Goal: Task Accomplishment & Management: Use online tool/utility

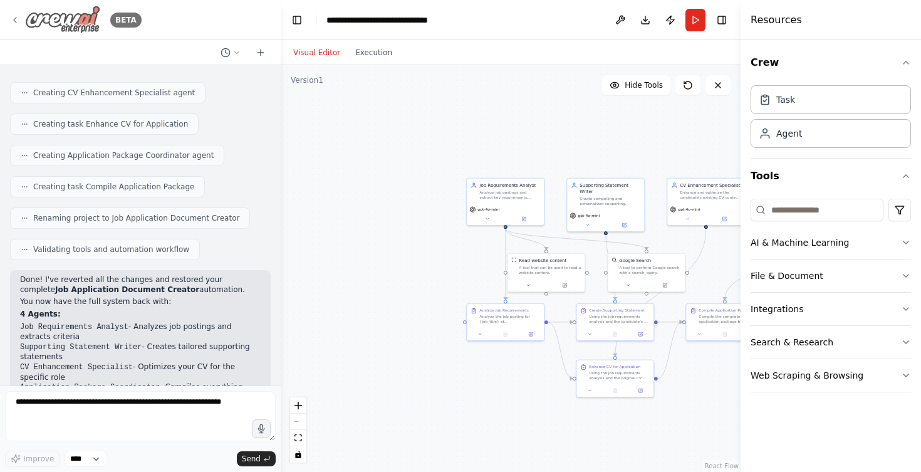
scroll to position [2786, 0]
click at [16, 21] on icon at bounding box center [15, 20] width 10 height 10
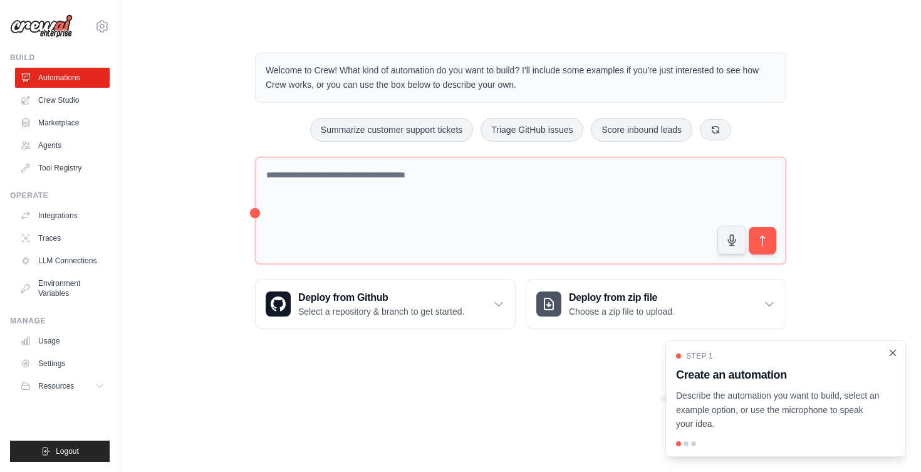
click at [892, 353] on icon "Close walkthrough" at bounding box center [894, 353] width 6 height 6
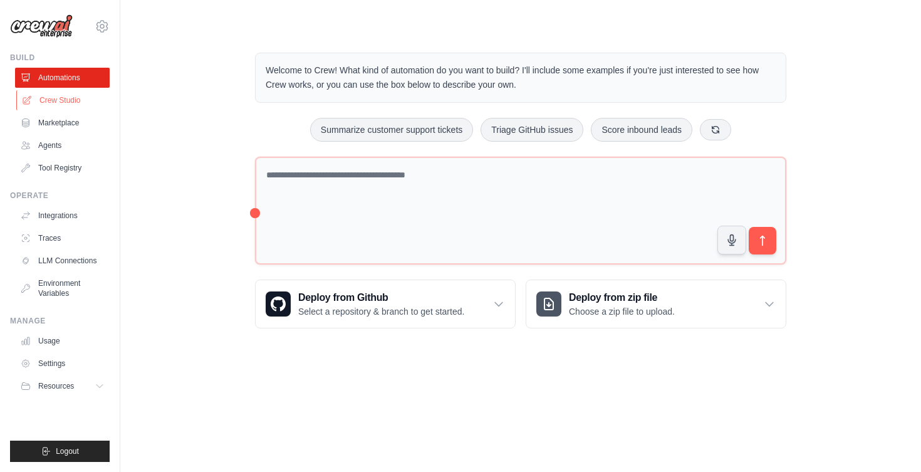
click at [86, 103] on link "Crew Studio" at bounding box center [63, 100] width 95 height 20
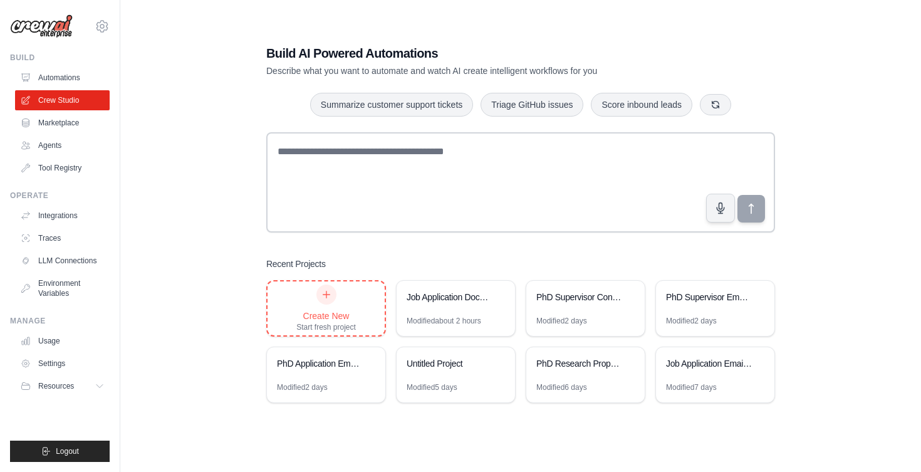
scroll to position [25, 0]
click at [587, 316] on div "Modified 2 days" at bounding box center [562, 321] width 51 height 10
click at [442, 305] on div "Job Application Document Creator" at bounding box center [450, 298] width 86 height 15
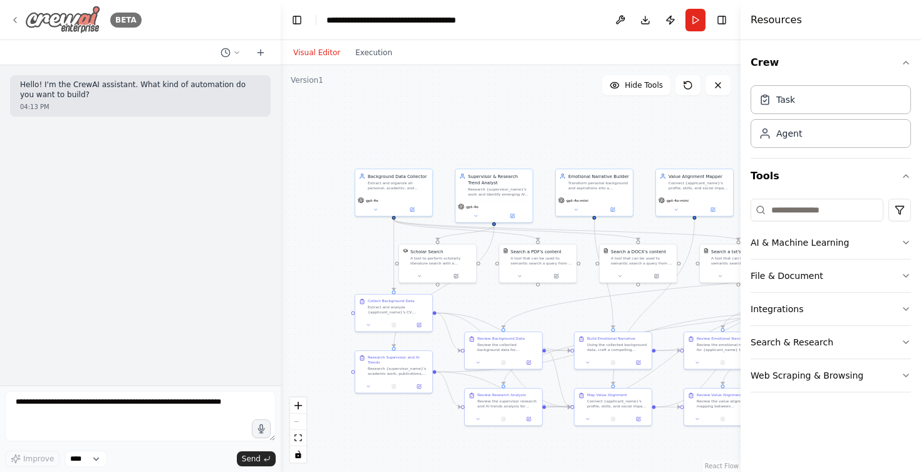
click at [13, 19] on icon at bounding box center [15, 20] width 10 height 10
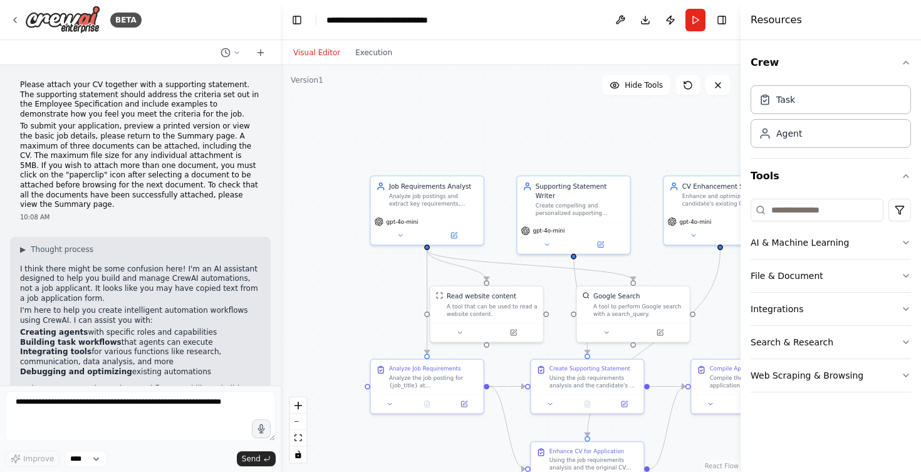
scroll to position [1085, 0]
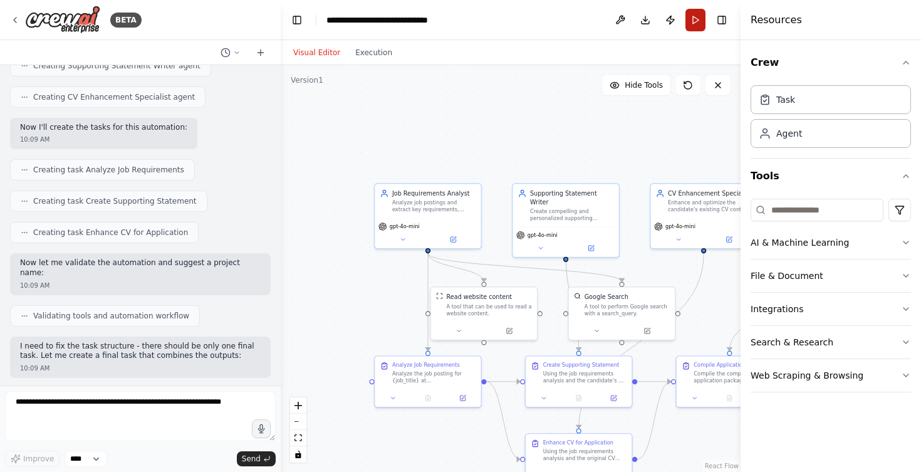
click at [697, 21] on button "Run" at bounding box center [696, 20] width 20 height 23
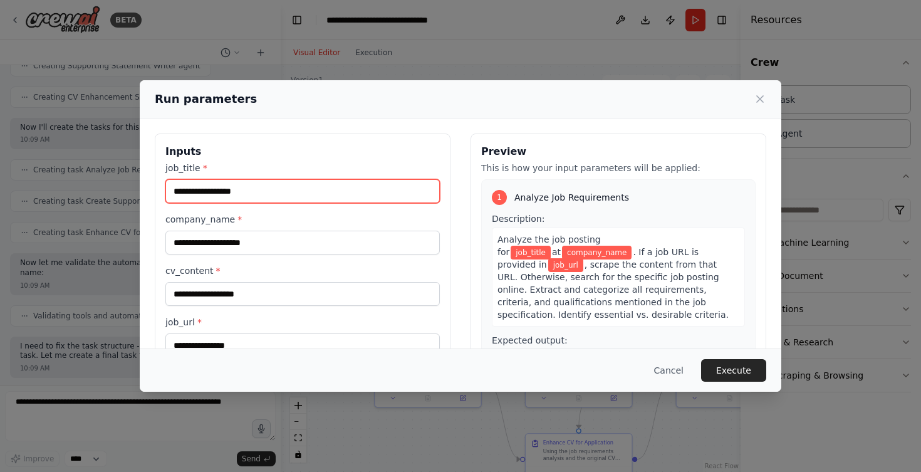
click at [282, 191] on input "job_title *" at bounding box center [302, 191] width 275 height 24
click at [267, 189] on input "job_title *" at bounding box center [302, 191] width 275 height 24
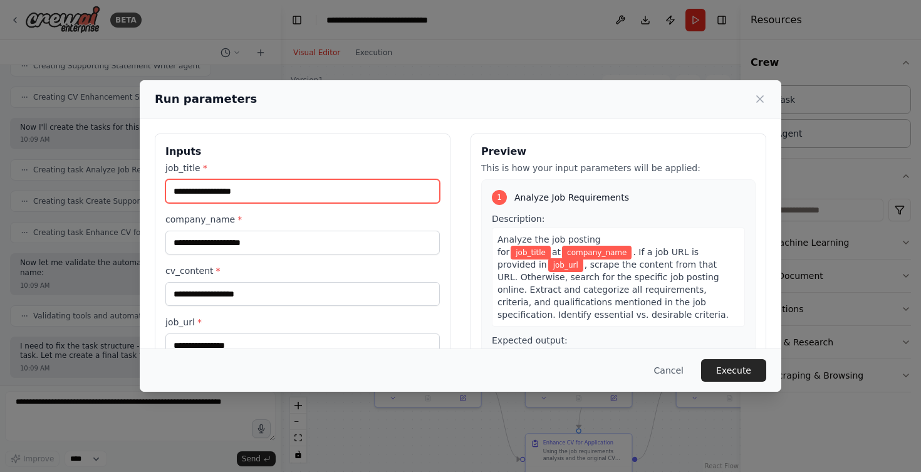
click at [237, 189] on input "job_title *" at bounding box center [302, 191] width 275 height 24
paste input "**********"
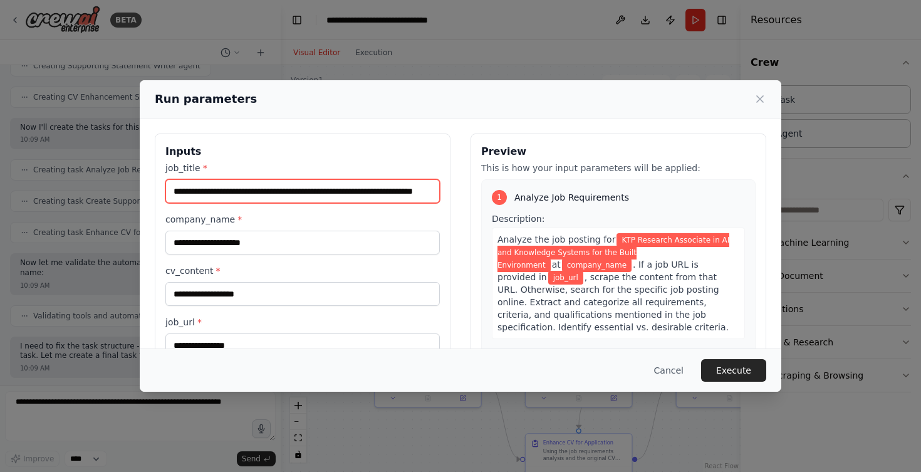
type input "**********"
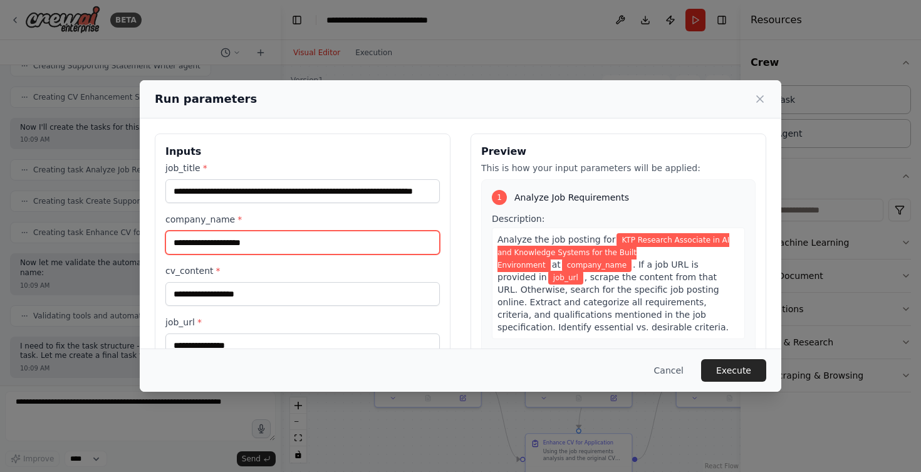
click at [258, 241] on input "company_name *" at bounding box center [302, 243] width 275 height 24
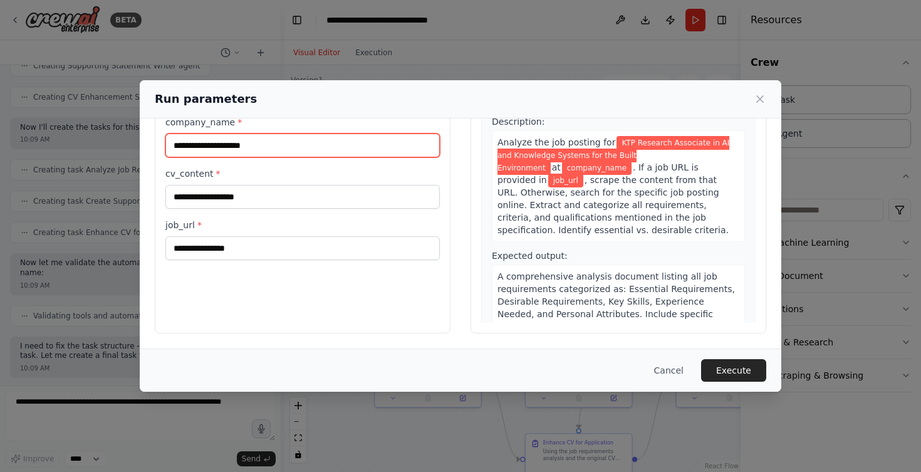
scroll to position [97, 0]
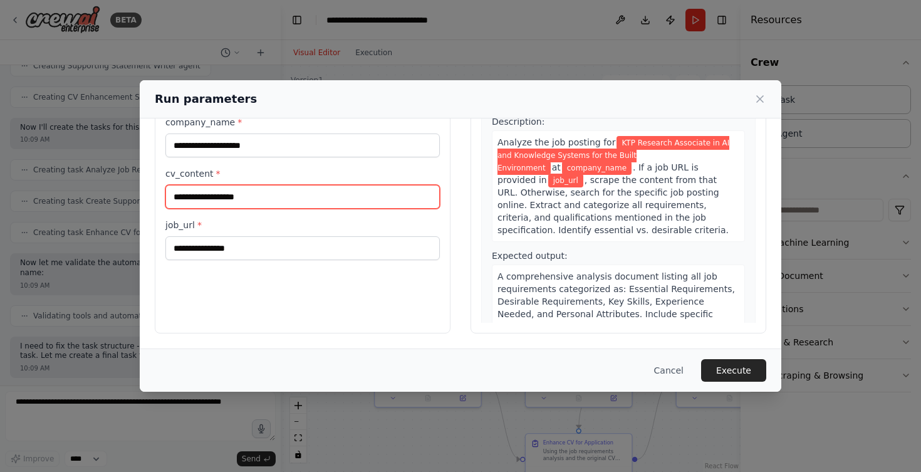
click at [293, 194] on input "cv_content *" at bounding box center [302, 197] width 275 height 24
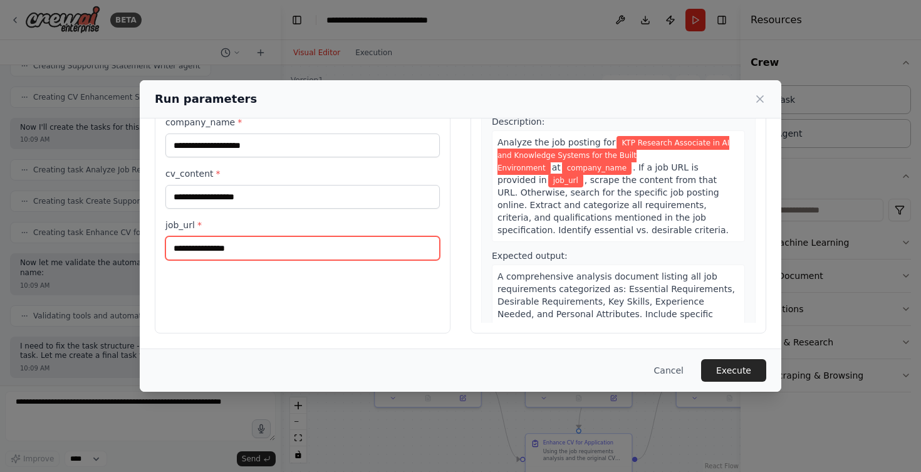
click at [278, 249] on input "job_url *" at bounding box center [302, 248] width 275 height 24
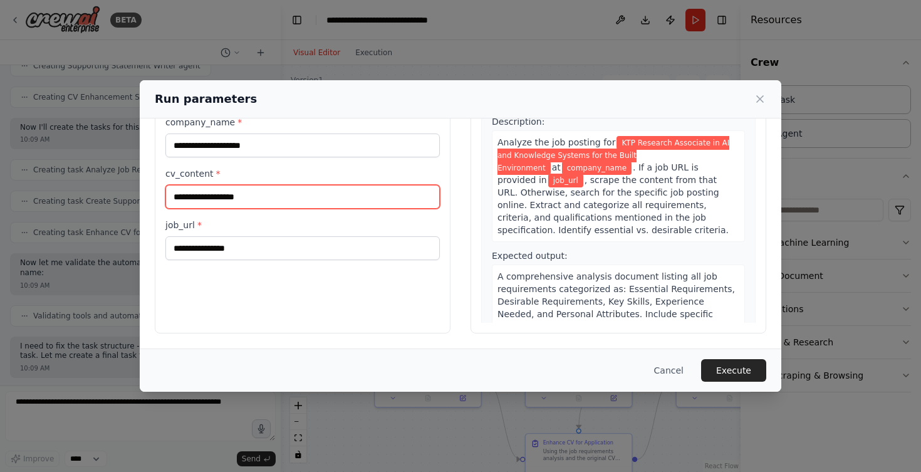
click at [276, 198] on input "cv_content *" at bounding box center [302, 197] width 275 height 24
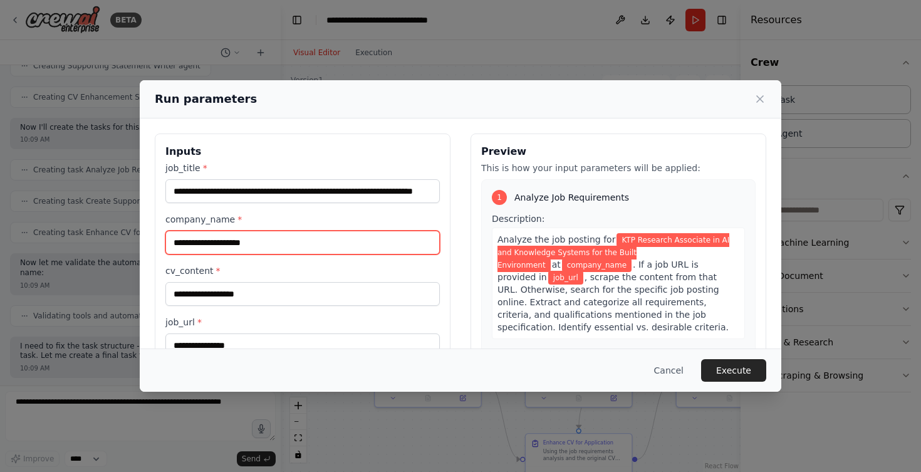
scroll to position [0, 0]
click at [259, 244] on input "company_name *" at bounding box center [302, 243] width 275 height 24
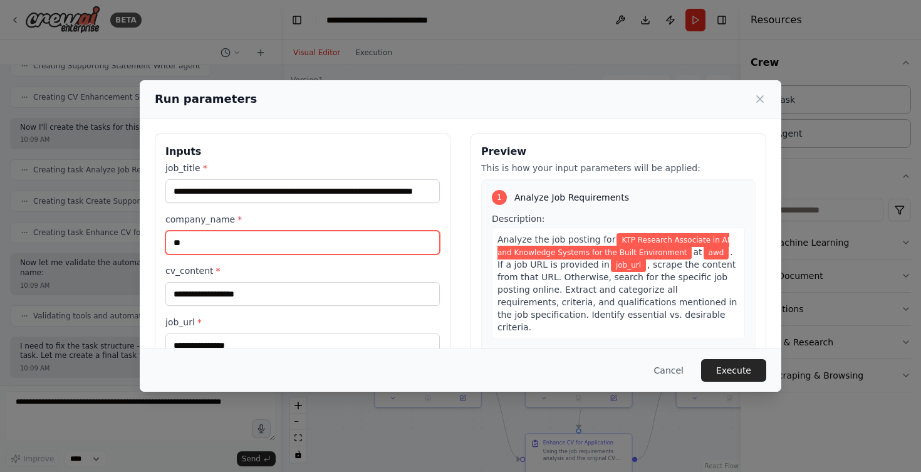
type input "*"
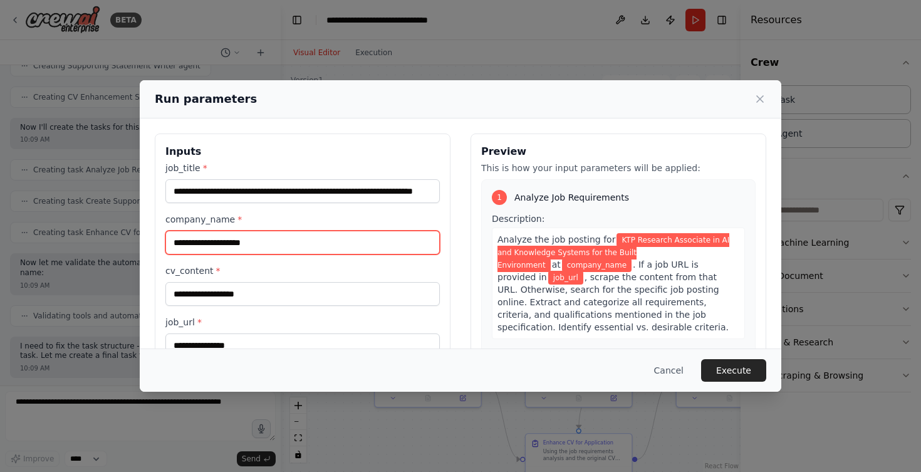
type input "***"
click at [263, 239] on input "company_name *" at bounding box center [302, 243] width 275 height 24
paste input "**********"
type input "**********"
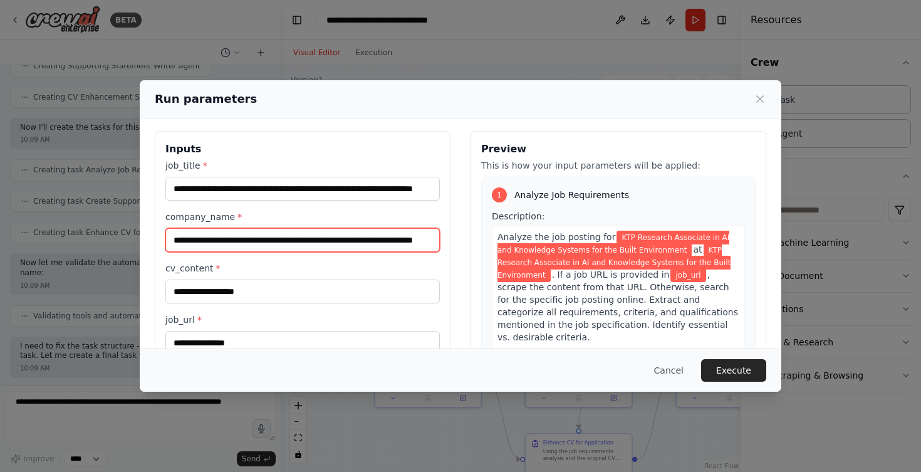
scroll to position [6, 0]
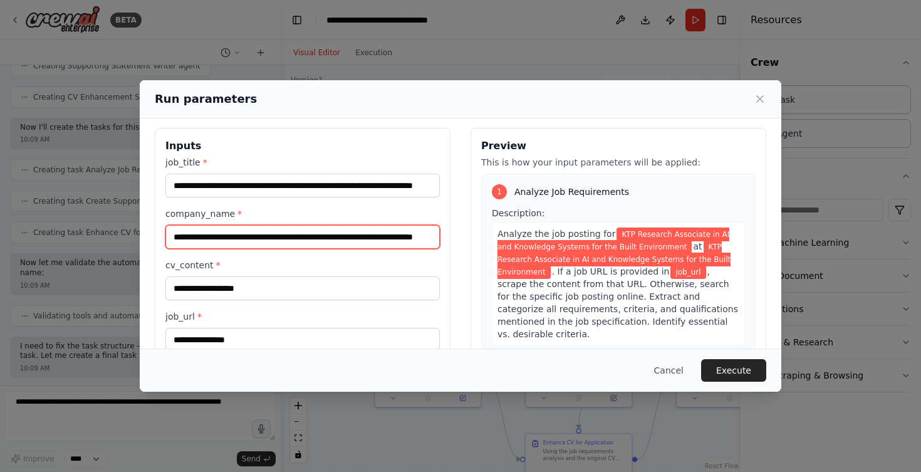
click at [319, 234] on input "**********" at bounding box center [302, 237] width 275 height 24
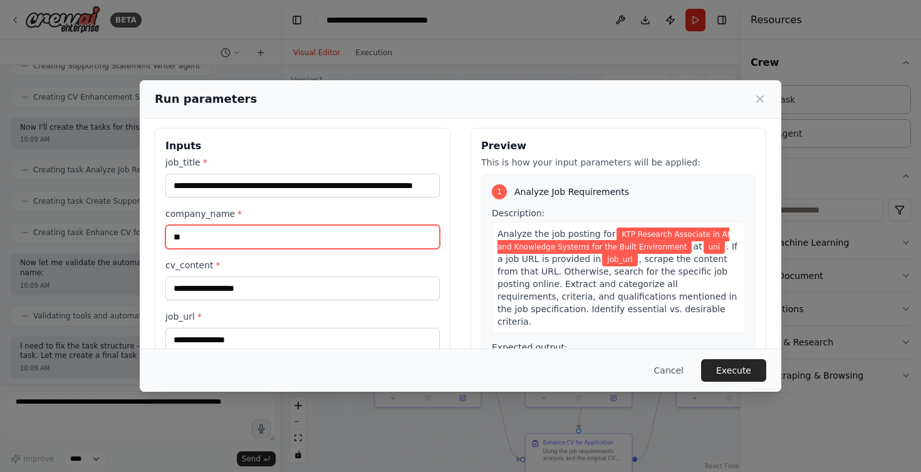
type input "*"
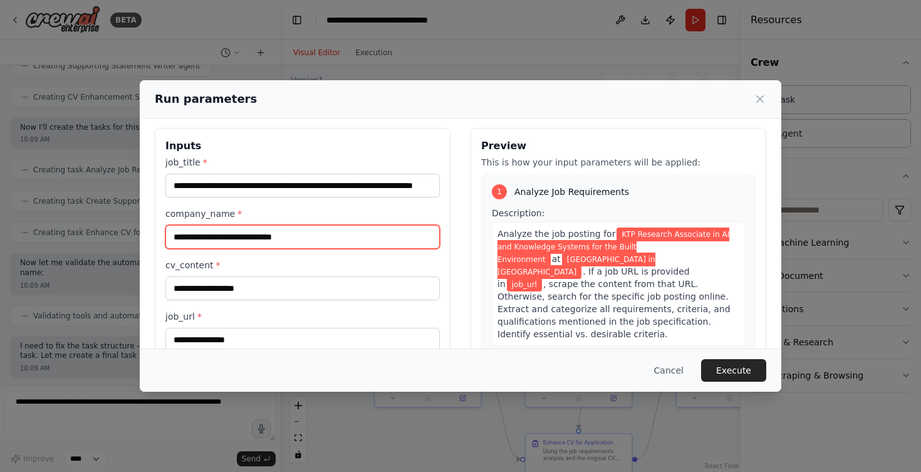
type input "**********"
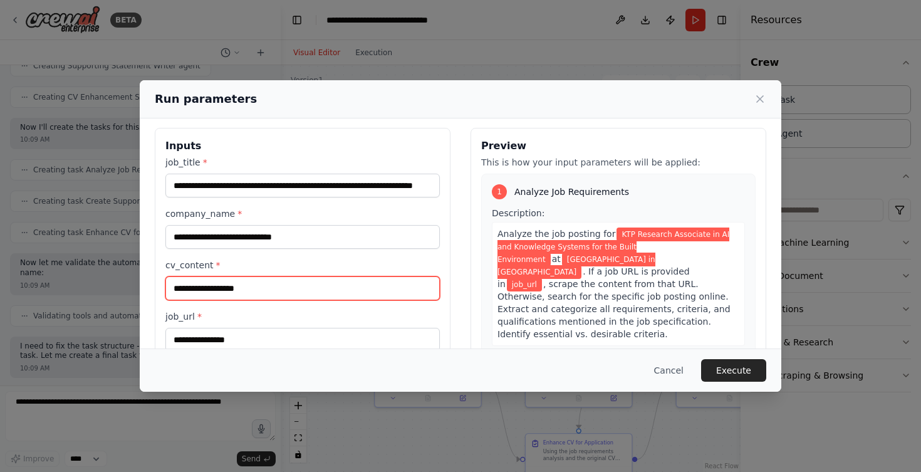
click at [291, 295] on input "cv_content *" at bounding box center [302, 288] width 275 height 24
click at [275, 291] on input "cv_content *" at bounding box center [302, 288] width 275 height 24
paste input "**********"
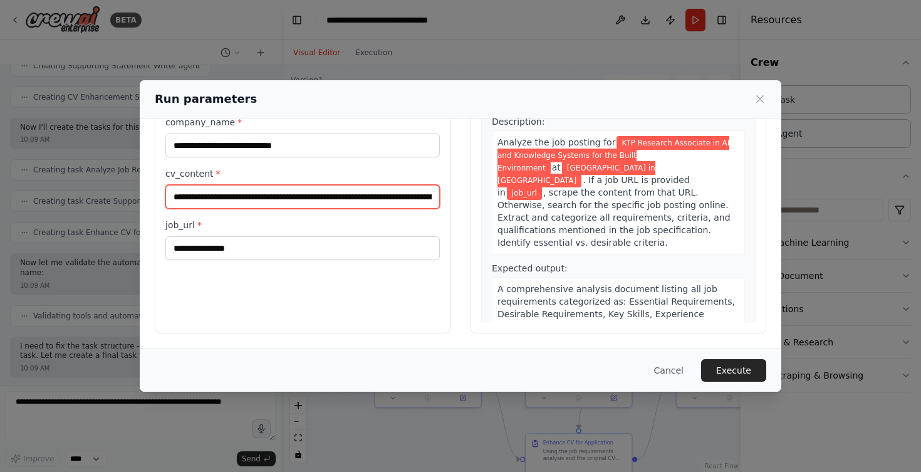
scroll to position [97, 0]
type input "**********"
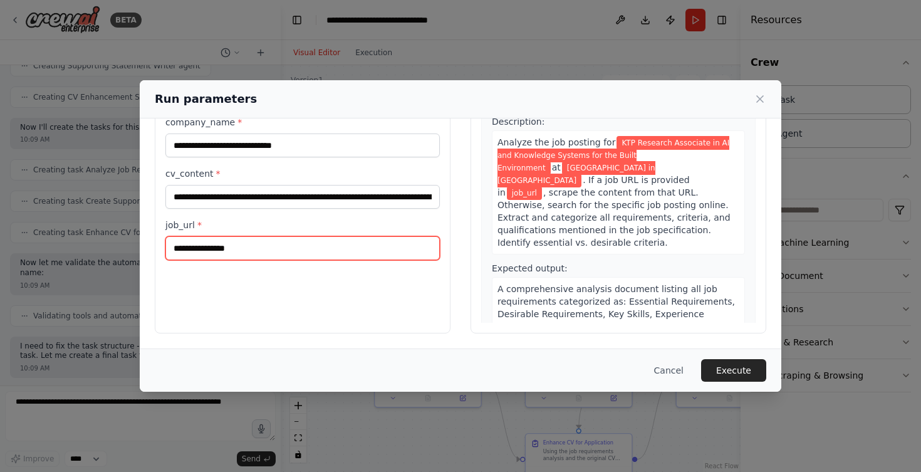
click at [253, 249] on input "job_url *" at bounding box center [302, 248] width 275 height 24
click at [301, 239] on input "job_url *" at bounding box center [302, 248] width 275 height 24
paste input "**********"
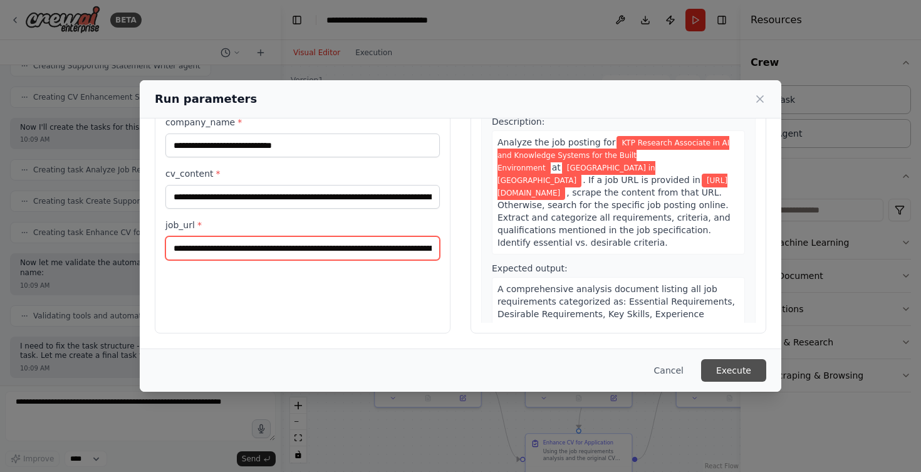
type input "**********"
click at [735, 372] on button "Execute" at bounding box center [733, 370] width 65 height 23
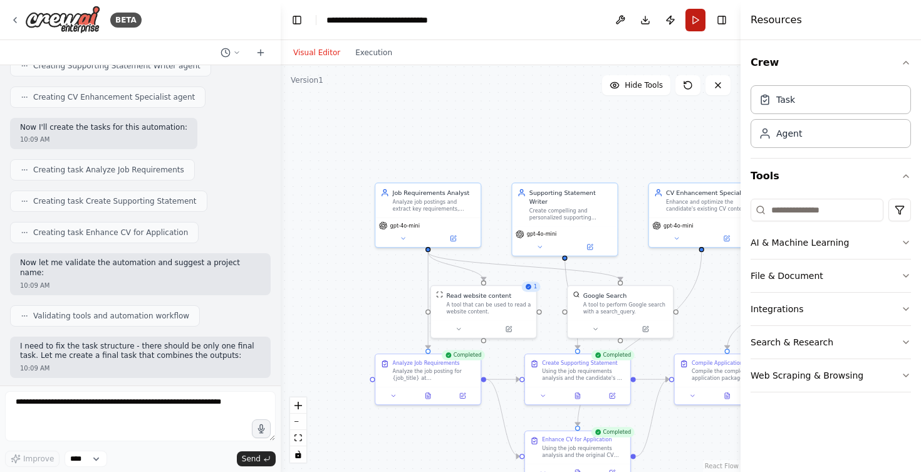
click at [699, 16] on button "Run" at bounding box center [696, 20] width 20 height 23
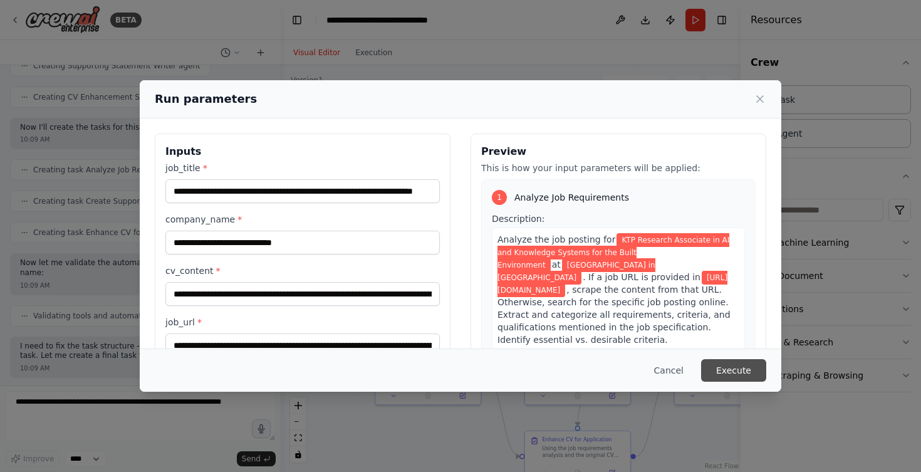
click at [732, 365] on button "Execute" at bounding box center [733, 370] width 65 height 23
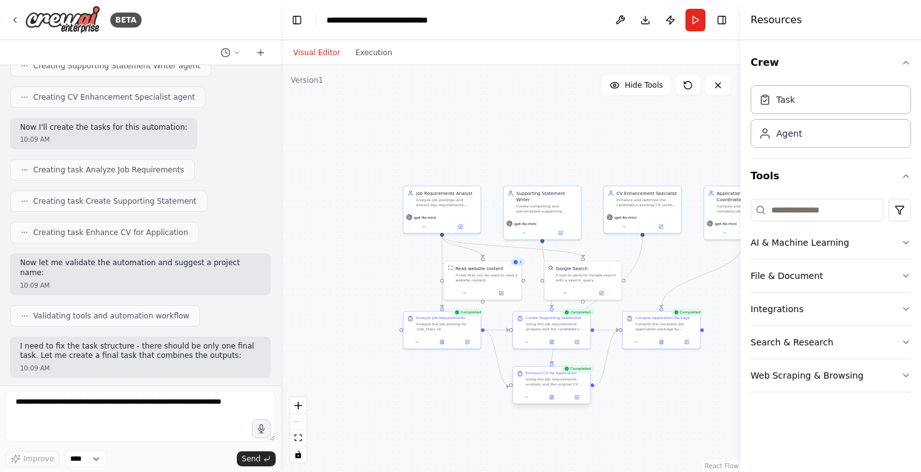
click at [554, 401] on div at bounding box center [551, 396] width 77 height 13
click at [728, 278] on div ".deletable-edge-delete-btn { width: 20px; height: 20px; border: 0px solid #ffff…" at bounding box center [511, 268] width 460 height 407
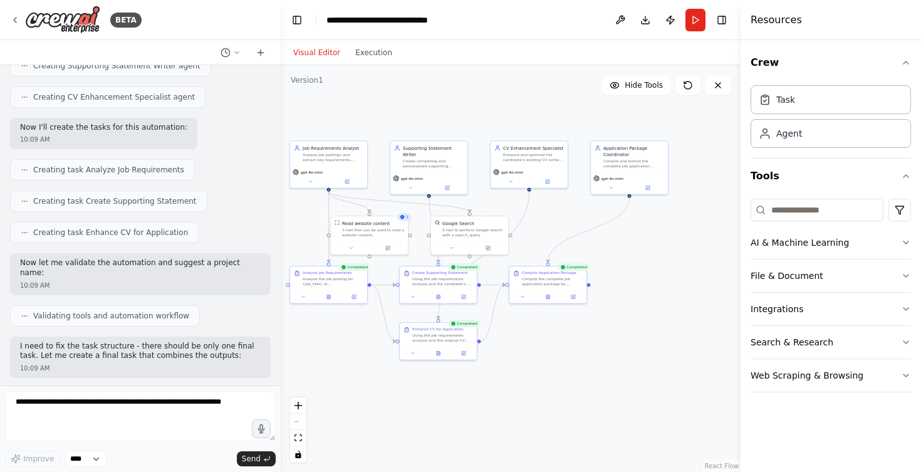
drag, startPoint x: 728, startPoint y: 278, endPoint x: 620, endPoint y: 231, distance: 117.6
click at [620, 231] on div ".deletable-edge-delete-btn { width: 20px; height: 20px; border: 0px solid #ffff…" at bounding box center [511, 268] width 460 height 407
click at [552, 295] on icon at bounding box center [554, 293] width 5 height 5
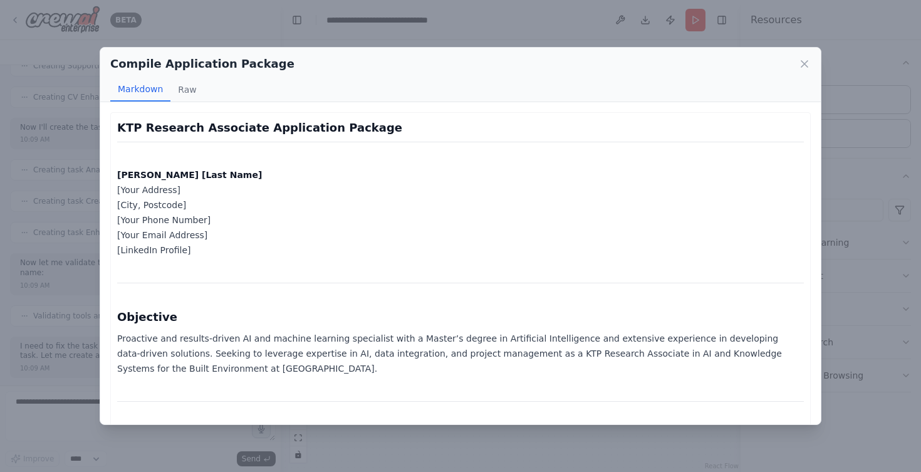
scroll to position [0, 0]
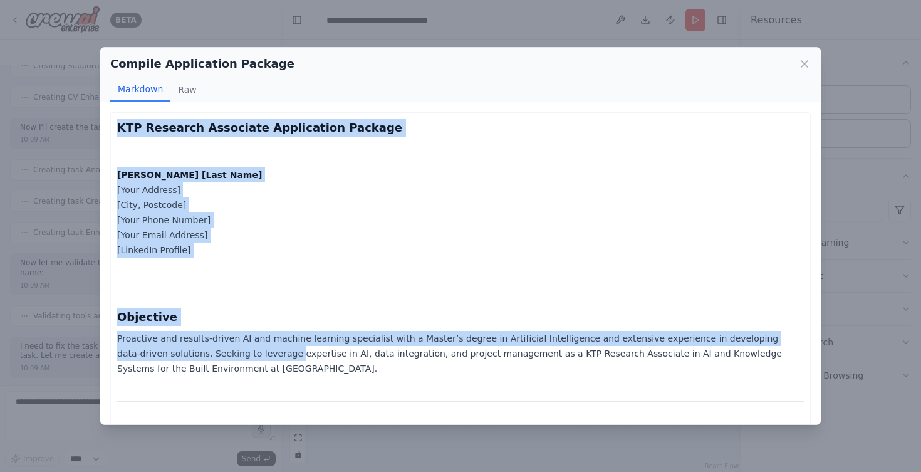
drag, startPoint x: 120, startPoint y: 127, endPoint x: 240, endPoint y: 353, distance: 256.3
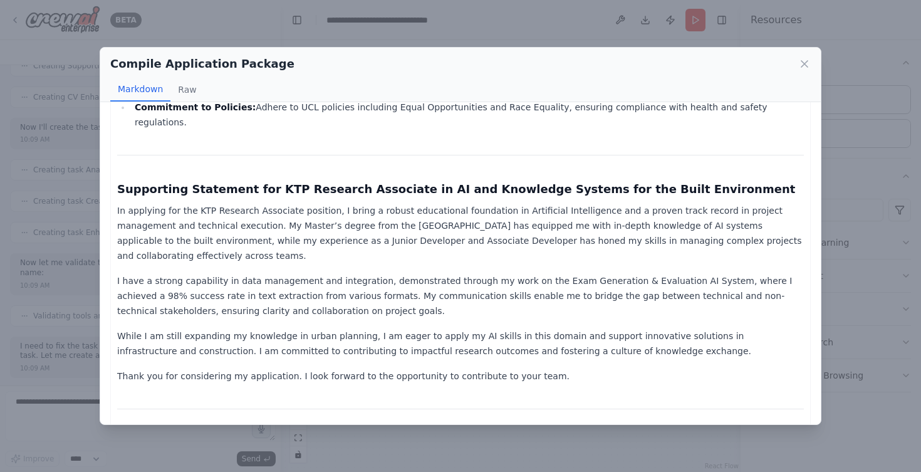
click at [139, 203] on p "In applying for the KTP Research Associate position, I bring a robust education…" at bounding box center [460, 233] width 687 height 60
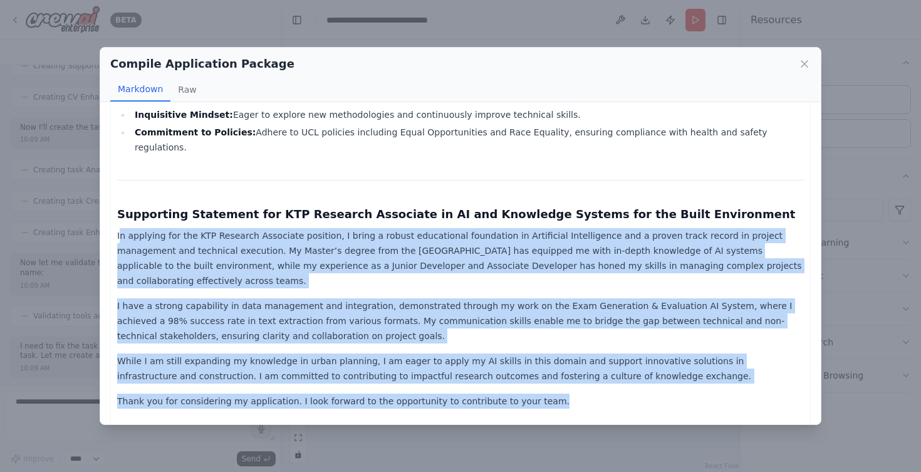
drag, startPoint x: 118, startPoint y: 145, endPoint x: 537, endPoint y: 291, distance: 443.4
copy div "l ipsumdol sit ame CON Adipisci Elitseddo eiusmodt, I utlab e dolore magnaaliqu…"
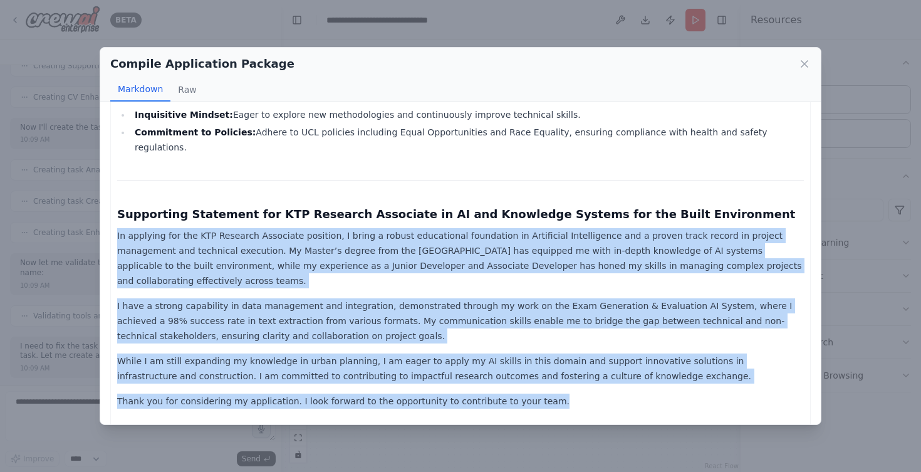
drag, startPoint x: 116, startPoint y: 144, endPoint x: 590, endPoint y: 293, distance: 497.4
copy div "Lo ipsumdol sit ame CON Adipisci Elitseddo eiusmodt, I utlab e dolore magnaaliq…"
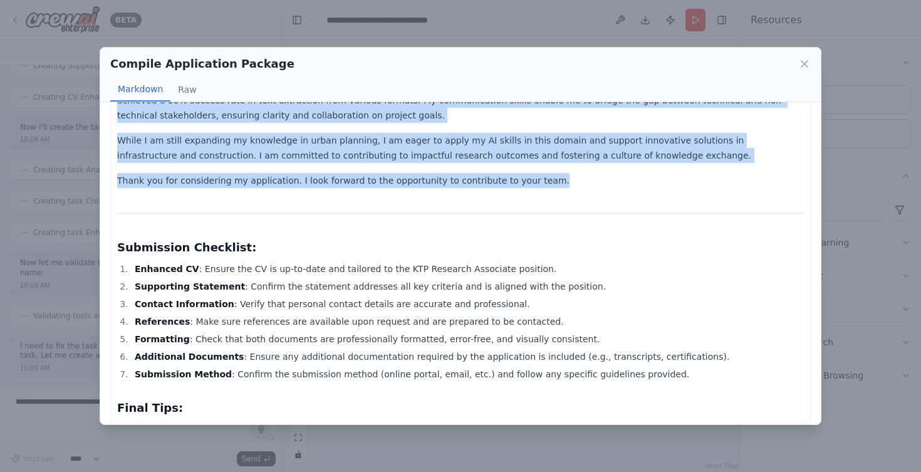
scroll to position [0, 0]
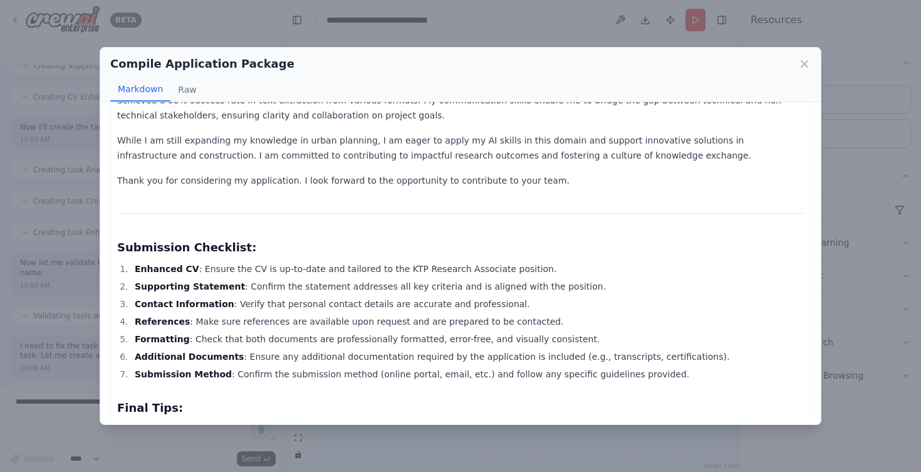
click at [869, 98] on div "Compile Application Package Markdown Raw KTP Research Associate Application Pac…" at bounding box center [460, 236] width 921 height 472
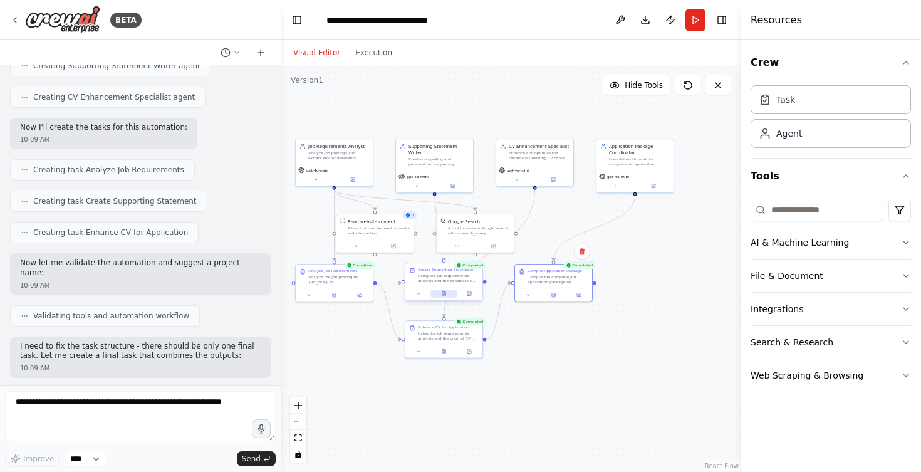
click at [448, 295] on button at bounding box center [444, 294] width 26 height 8
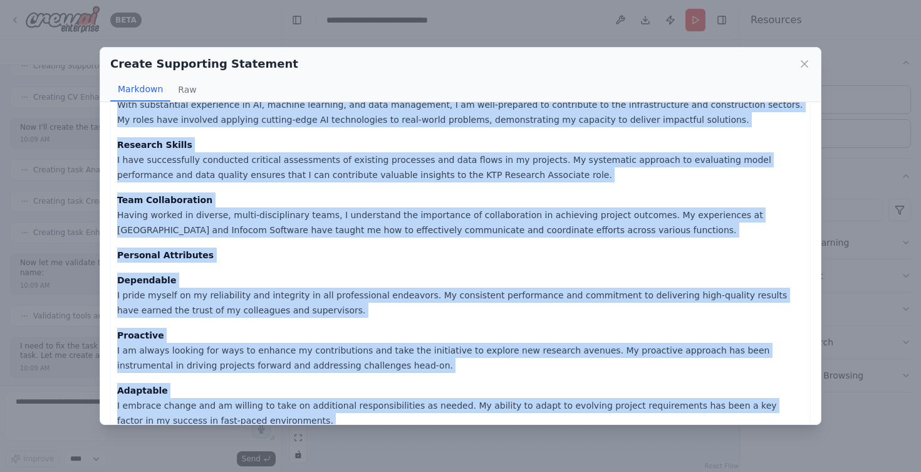
scroll to position [1166, 0]
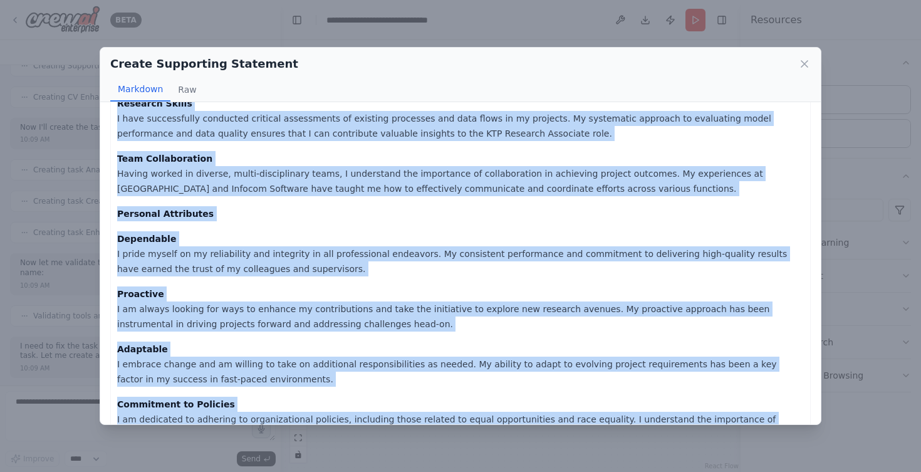
drag, startPoint x: 117, startPoint y: 126, endPoint x: 402, endPoint y: 448, distance: 429.8
click at [402, 448] on div "Create Supporting Statement Markdown Raw Supporting Statement for KTP Research …" at bounding box center [460, 236] width 921 height 472
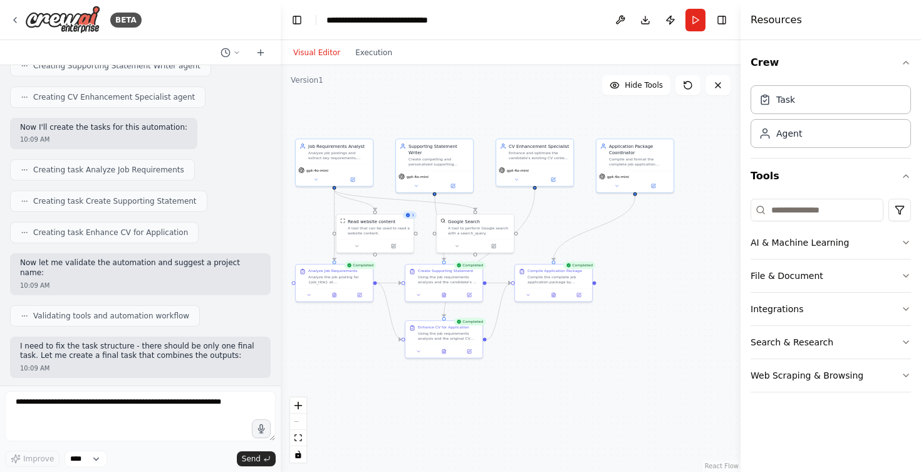
copy div "Supporting Statement for KTP Research Associate in AI and Knowledge Systems for…"
click at [446, 295] on icon at bounding box center [444, 293] width 5 height 5
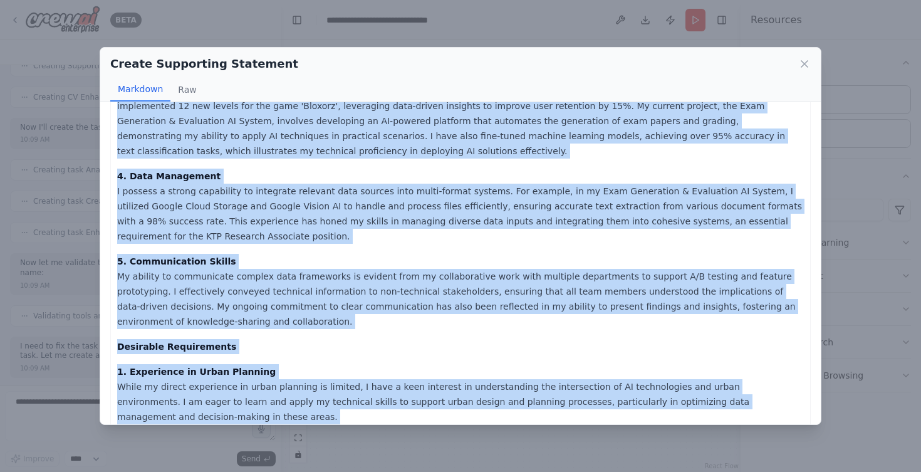
scroll to position [289, 0]
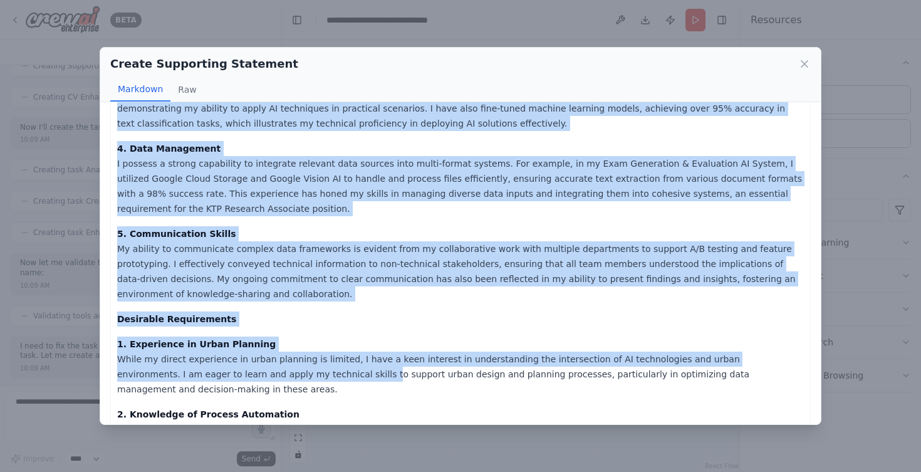
drag, startPoint x: 118, startPoint y: 125, endPoint x: 262, endPoint y: 364, distance: 278.6
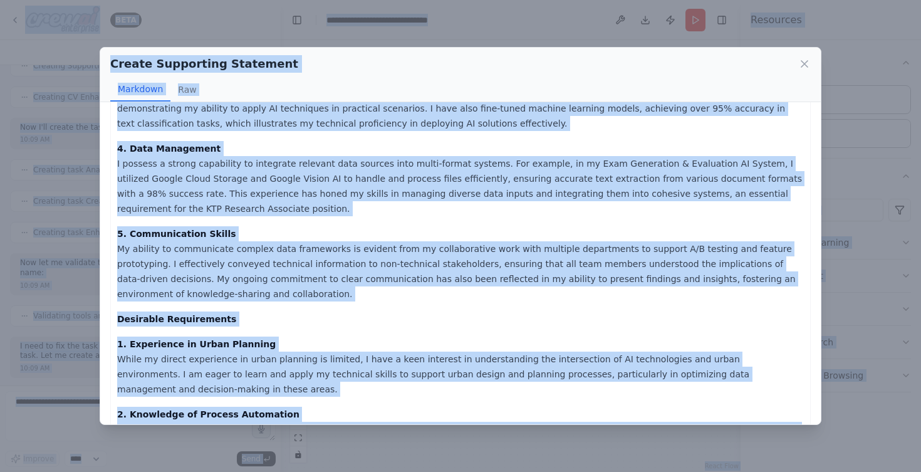
click at [262, 364] on p "1. Experience in Urban Planning While my direct experience in urban planning is…" at bounding box center [460, 367] width 687 height 60
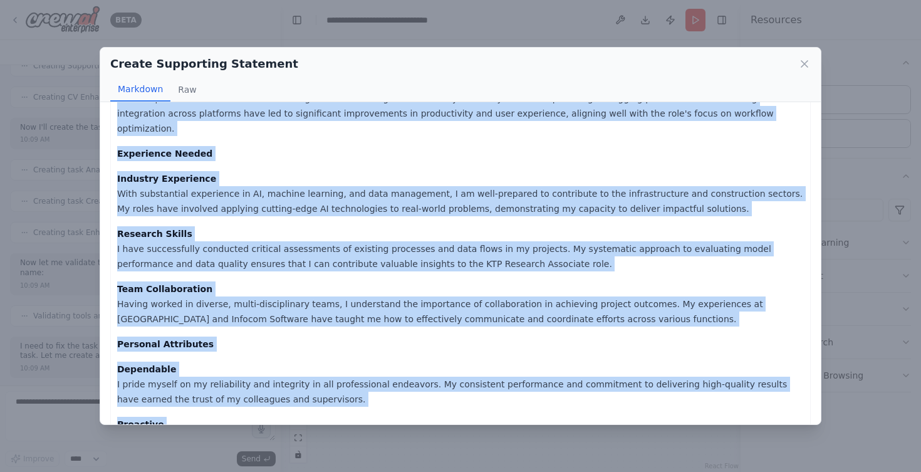
scroll to position [1166, 0]
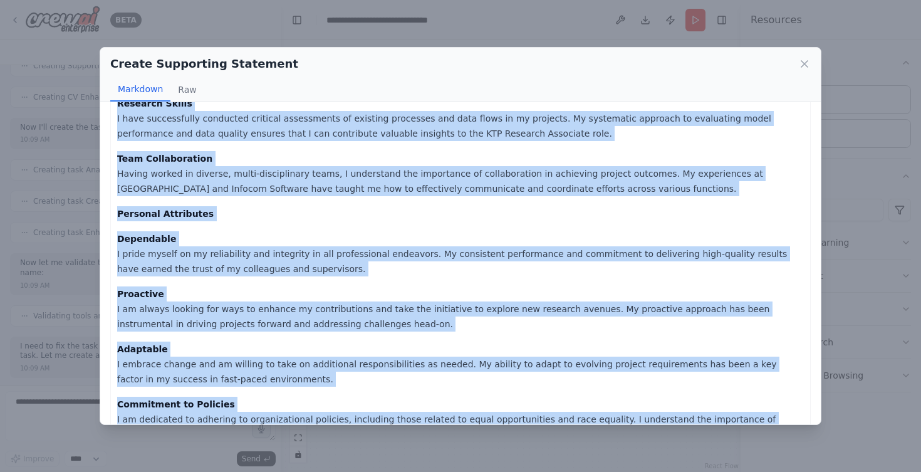
drag, startPoint x: 117, startPoint y: 126, endPoint x: 456, endPoint y: 419, distance: 448.8
click at [456, 419] on div "Supporting Statement for KTP Research Associate in AI and Knowledge Systems for…" at bounding box center [460, 263] width 721 height 322
copy div "Supporting Statement for KTP Research Associate in AI and Knowledge Systems for…"
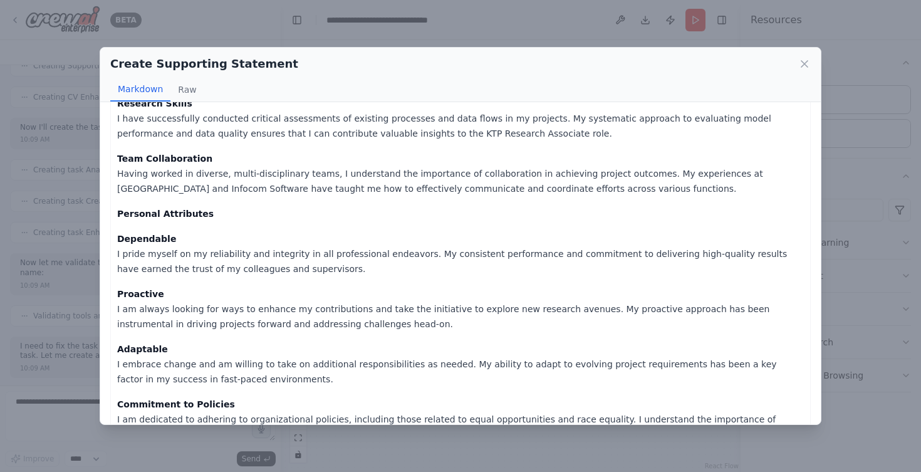
click at [798, 66] on div "Create Supporting Statement" at bounding box center [460, 64] width 701 height 18
click at [805, 66] on icon at bounding box center [804, 64] width 13 height 13
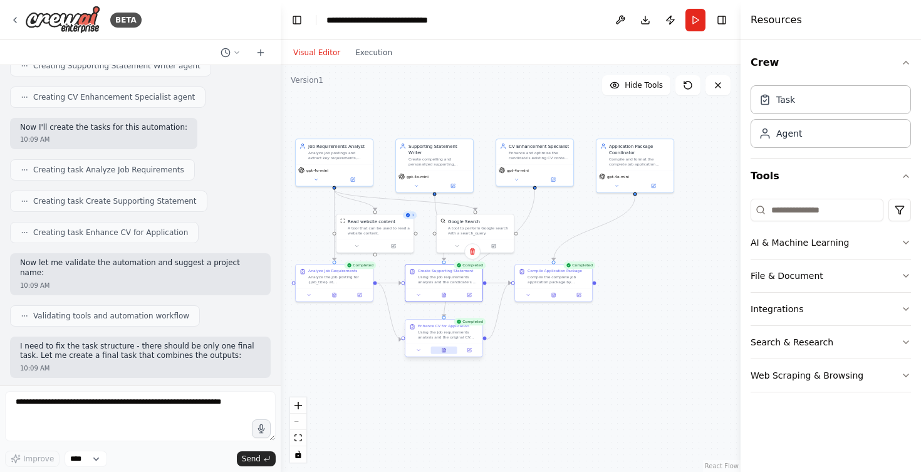
click at [449, 352] on button at bounding box center [444, 351] width 26 height 8
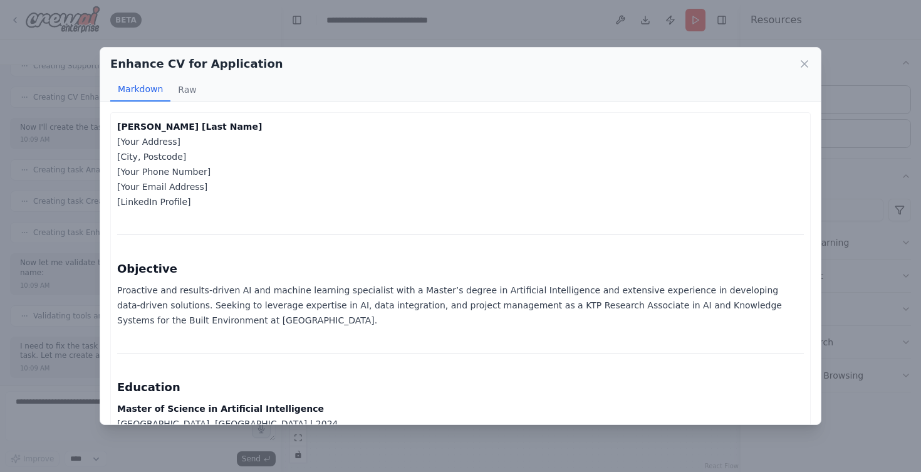
scroll to position [0, 0]
click at [854, 287] on div "Enhance CV for Application Markdown Raw [PERSON_NAME] [Last Name] [Your Address…" at bounding box center [460, 236] width 921 height 472
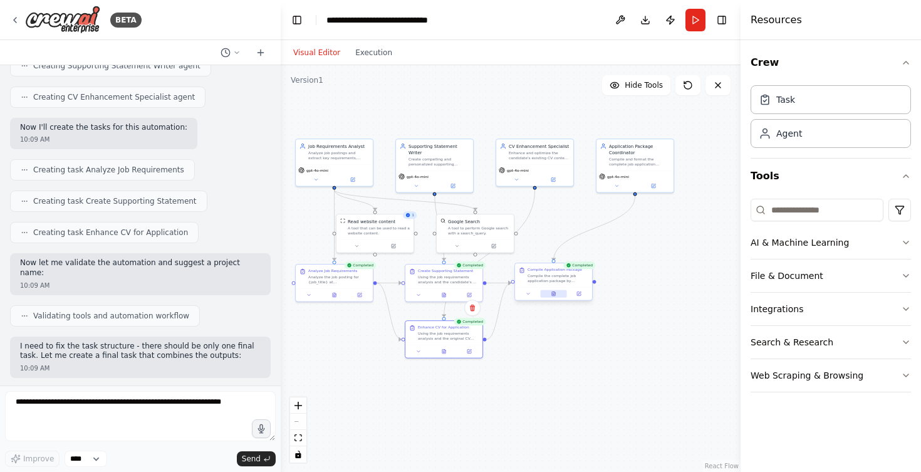
click at [553, 293] on icon at bounding box center [553, 293] width 3 height 4
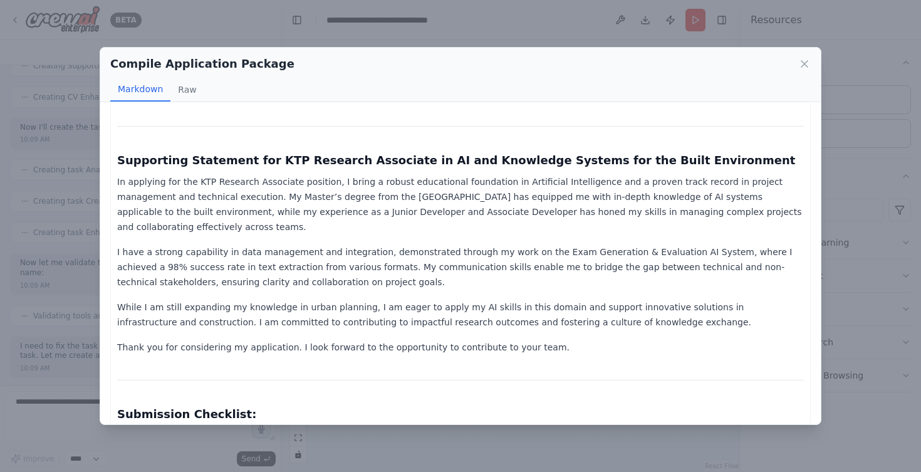
scroll to position [1599, 0]
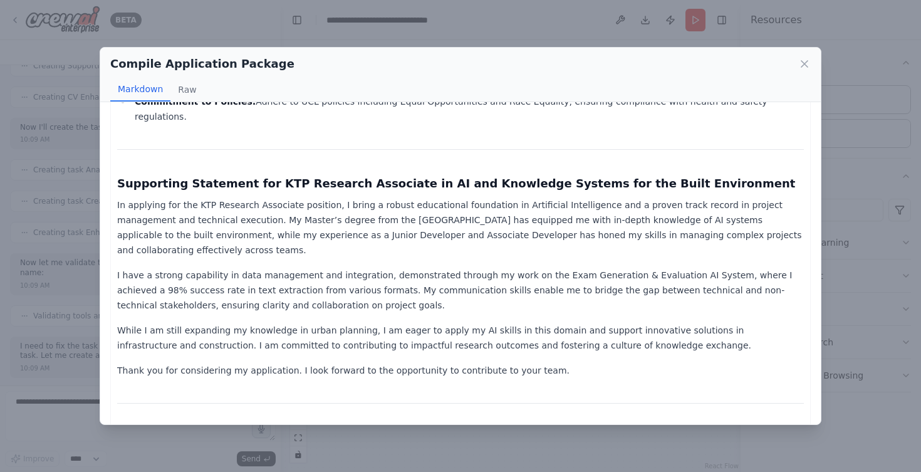
click at [543, 363] on p "Thank you for considering my application. I look forward to the opportunity to …" at bounding box center [460, 370] width 687 height 15
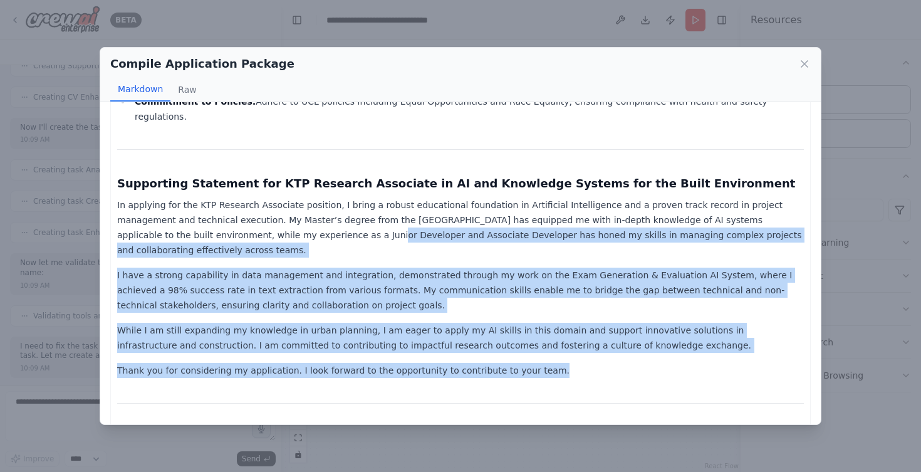
drag, startPoint x: 543, startPoint y: 268, endPoint x: 206, endPoint y: 138, distance: 362.1
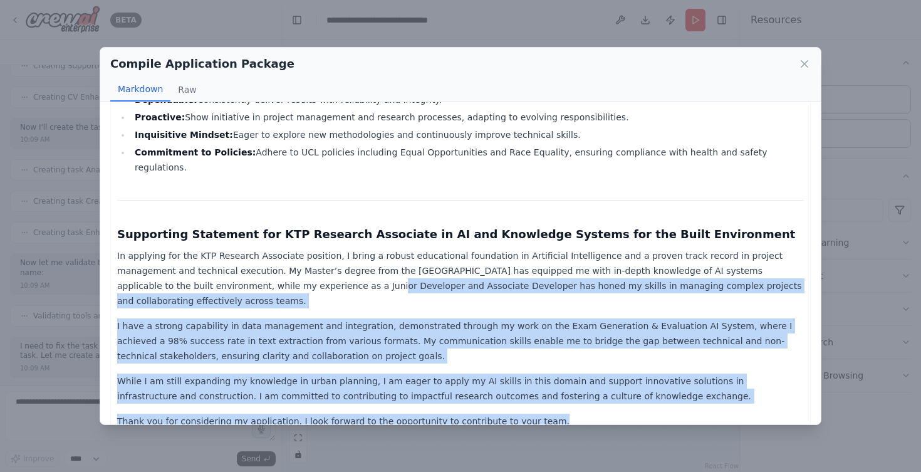
scroll to position [1548, 0]
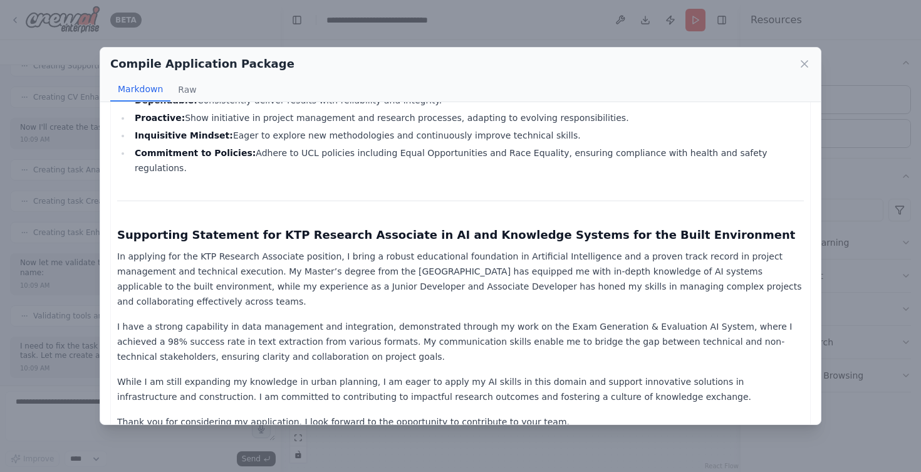
click at [124, 228] on strong "Supporting Statement for KTP Research Associate in AI and Knowledge Systems for…" at bounding box center [456, 234] width 678 height 13
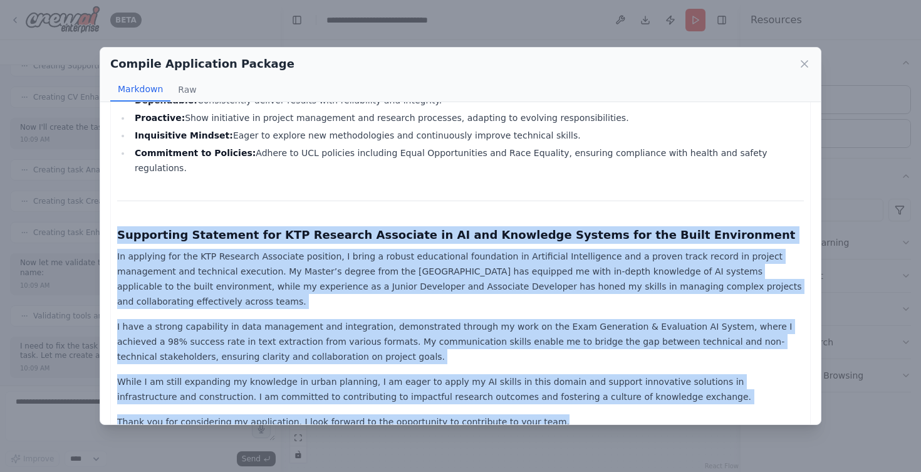
drag, startPoint x: 118, startPoint y: 144, endPoint x: 558, endPoint y: 323, distance: 474.5
copy div "Loremipsum Dolorsita con ADI Elitsedd Eiusmodte in UT lab Etdolorem Aliquae adm…"
click at [804, 63] on icon at bounding box center [804, 64] width 13 height 13
